Goal: Use online tool/utility: Utilize a website feature to perform a specific function

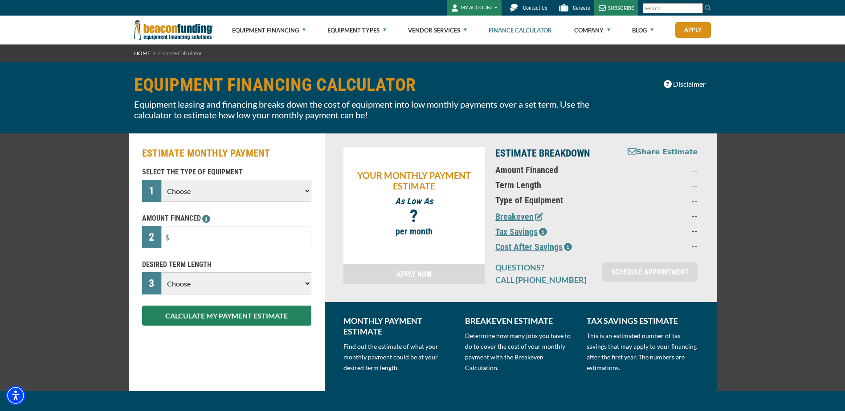
click at [285, 194] on select "Choose Backhoe Boom/Bucket Truck Chipper Commercial Mower Crane DTG/DTF Printin…" at bounding box center [236, 191] width 150 height 22
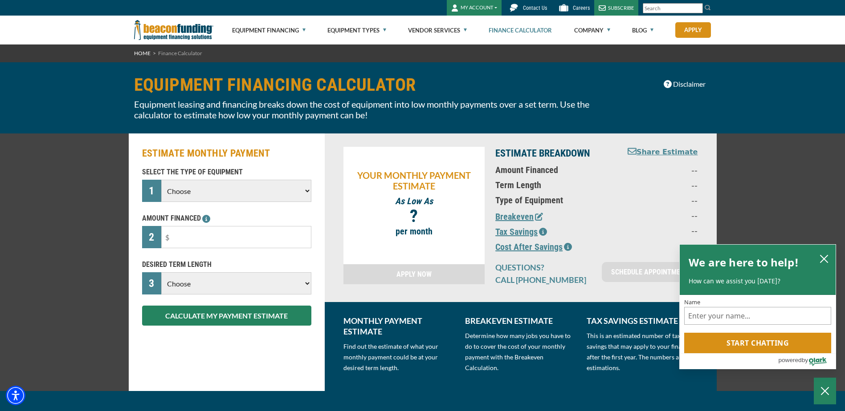
select select "22"
click at [161, 180] on select "Choose Backhoe Boom/Bucket Truck Chipper Commercial Mower Crane DTG/DTF Printin…" at bounding box center [236, 191] width 150 height 22
click at [233, 232] on input "text" at bounding box center [236, 237] width 150 height 22
type input "$5,000"
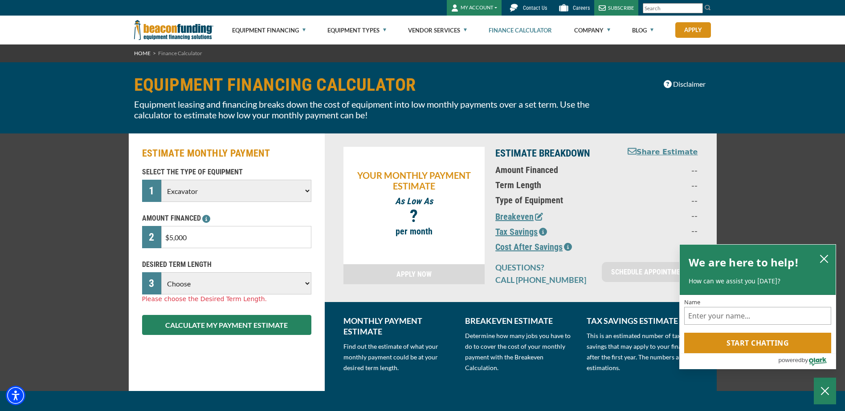
click at [48, 236] on div "ESTIMATE MONTHLY PAYMENT SELECT THE TYPE OF EQUIPMENT 1 Choose Backhoe Boom/Buc…" at bounding box center [422, 263] width 845 height 258
click at [251, 293] on select "Choose 36 Months 48 Months 60 Months" at bounding box center [236, 284] width 150 height 22
select select "36"
click at [161, 273] on select "Choose 36 Months 48 Months 60 Months" at bounding box center [236, 284] width 150 height 22
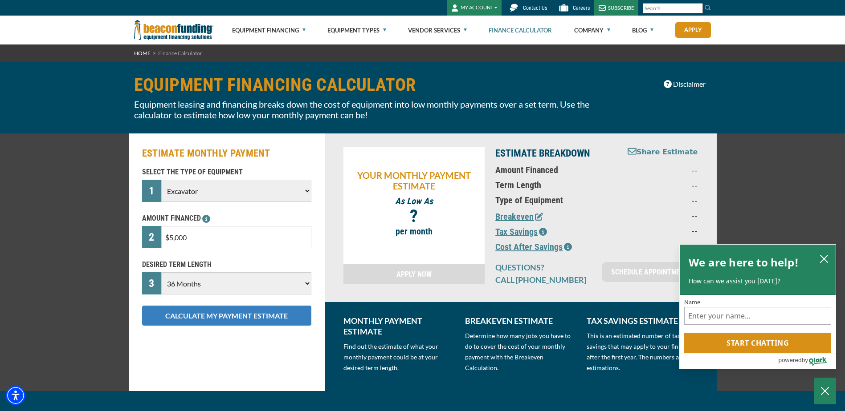
click at [240, 321] on button "CALCULATE MY PAYMENT ESTIMATE" at bounding box center [226, 316] width 169 height 20
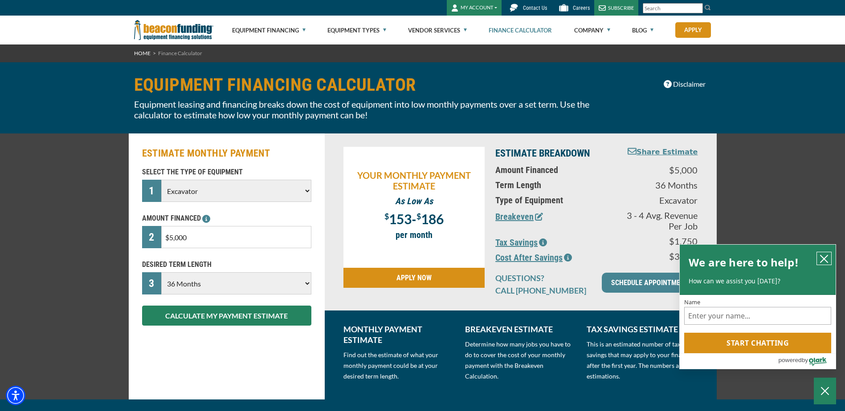
click at [825, 255] on icon "close chatbox" at bounding box center [823, 259] width 9 height 9
